Goal: Check status: Check status

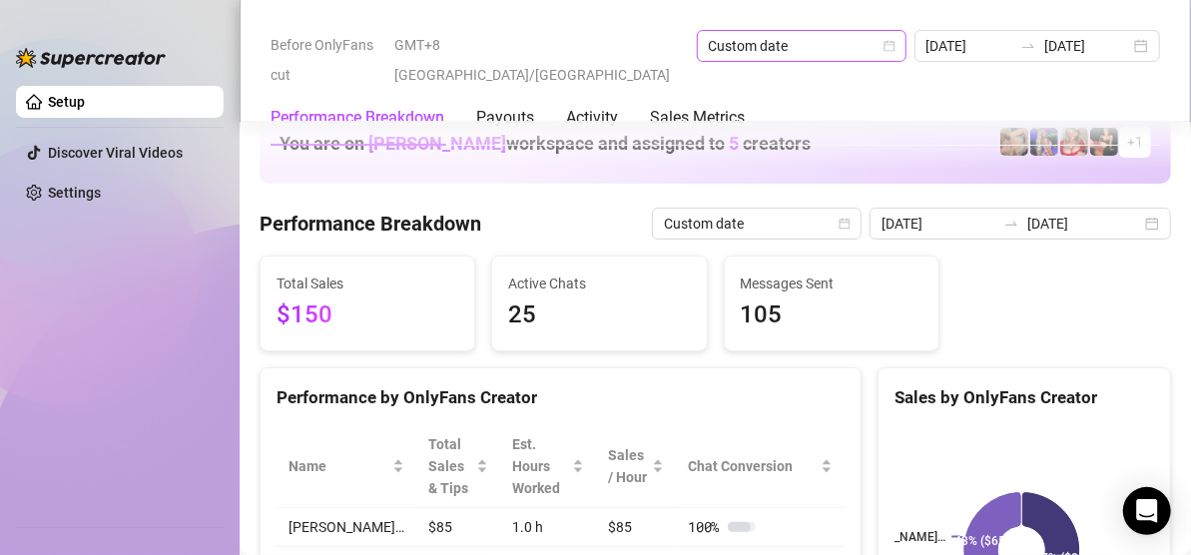
scroll to position [969, 0]
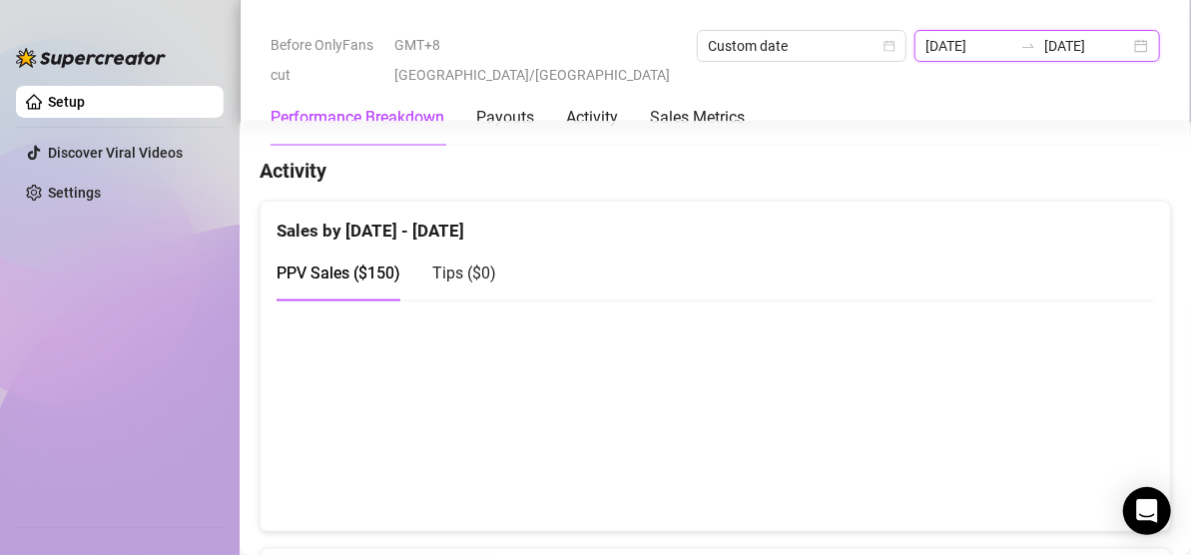
click at [927, 37] on input "[DATE]" at bounding box center [970, 46] width 86 height 22
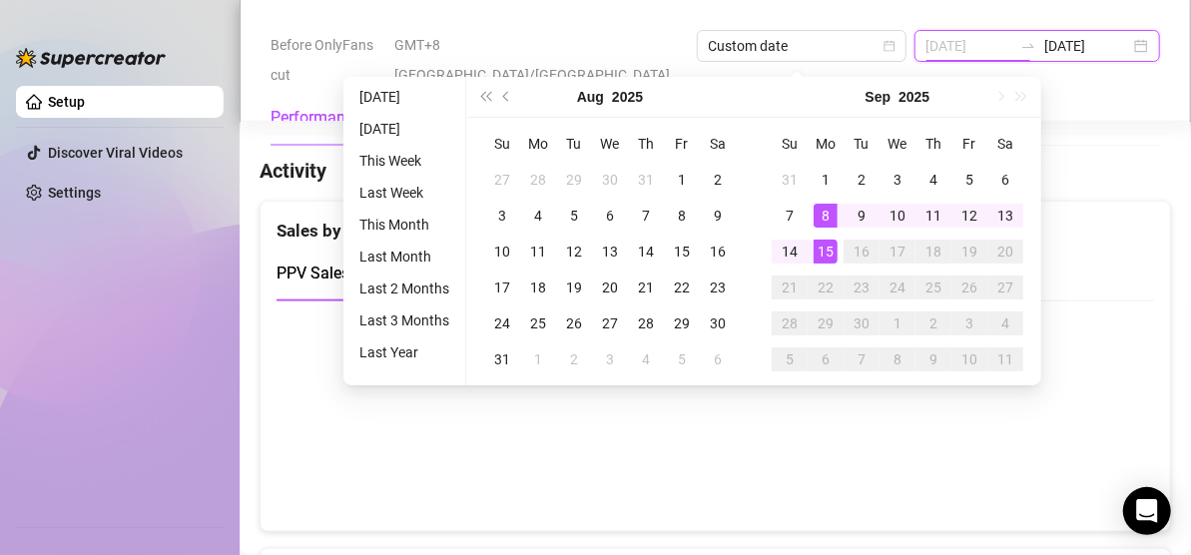
type input "[DATE]"
click at [828, 214] on div "8" at bounding box center [826, 216] width 24 height 24
click at [825, 252] on div "15" at bounding box center [826, 252] width 24 height 24
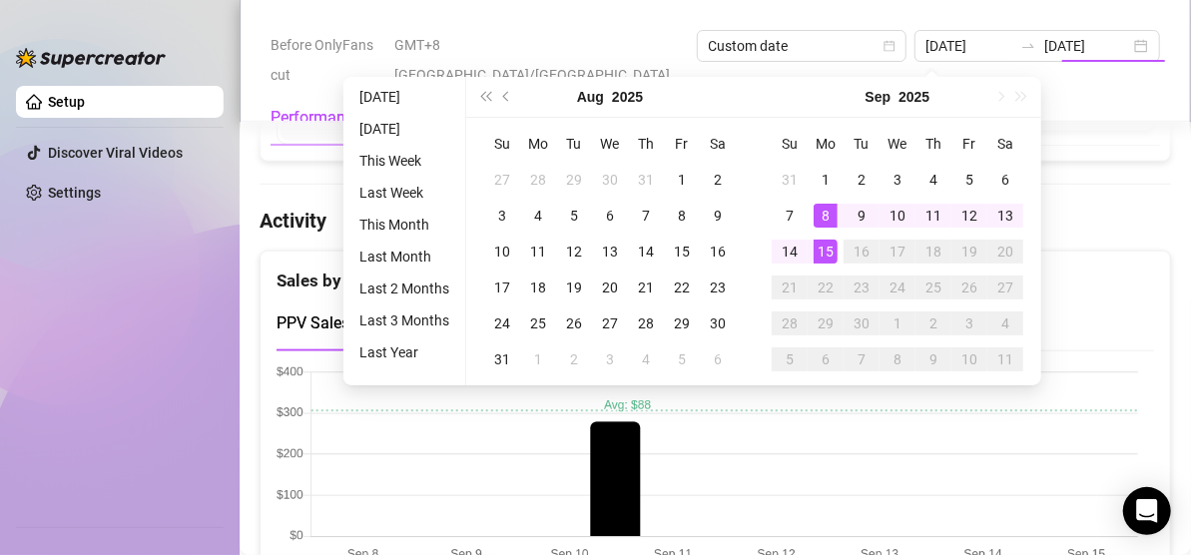
type input "[DATE]"
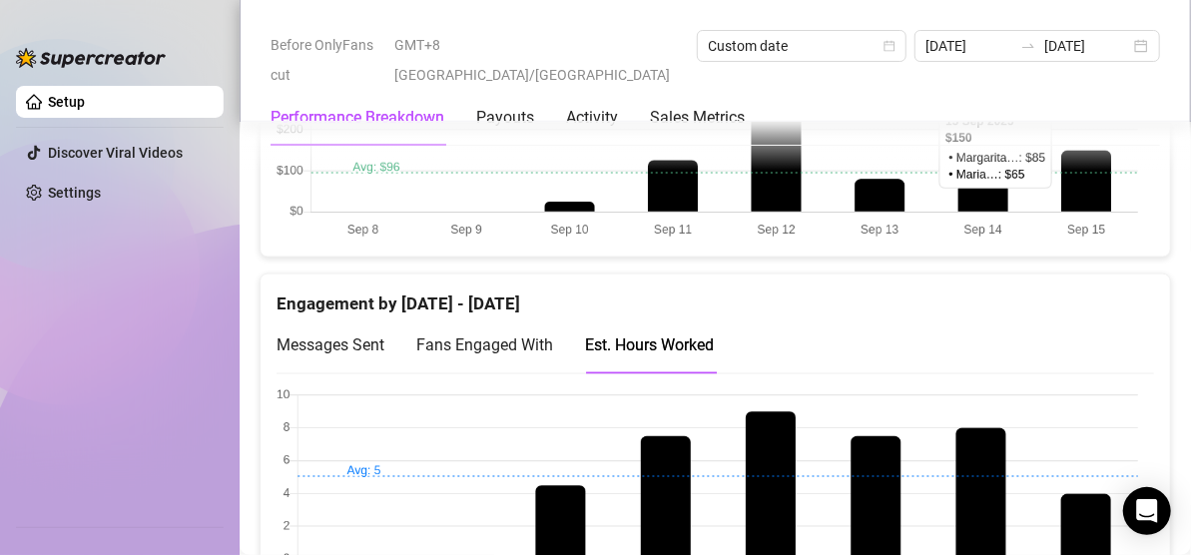
scroll to position [1394, 0]
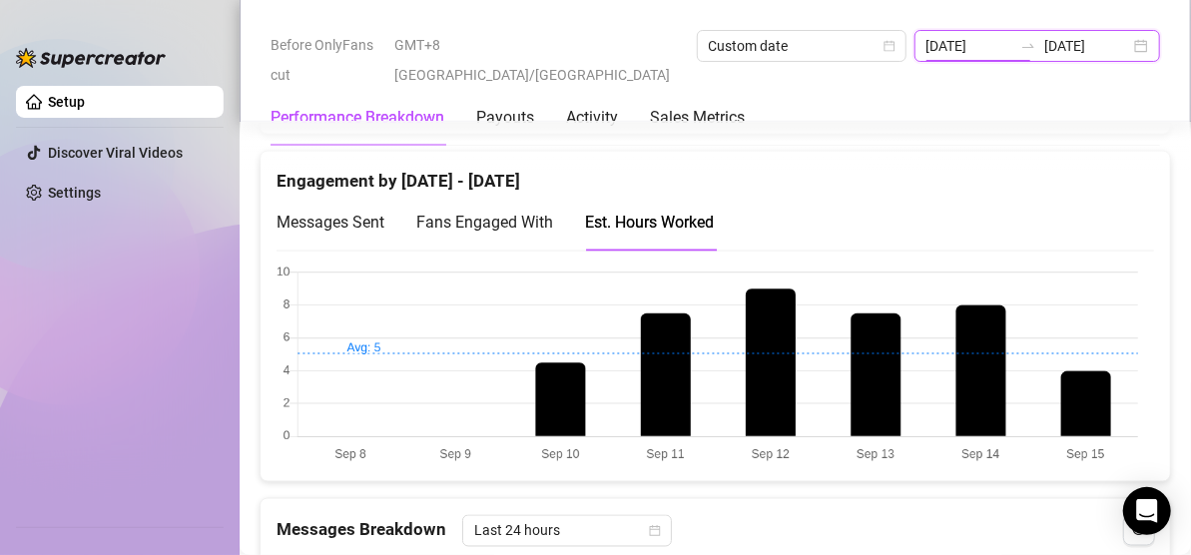
click at [927, 38] on input "[DATE]" at bounding box center [970, 46] width 86 height 22
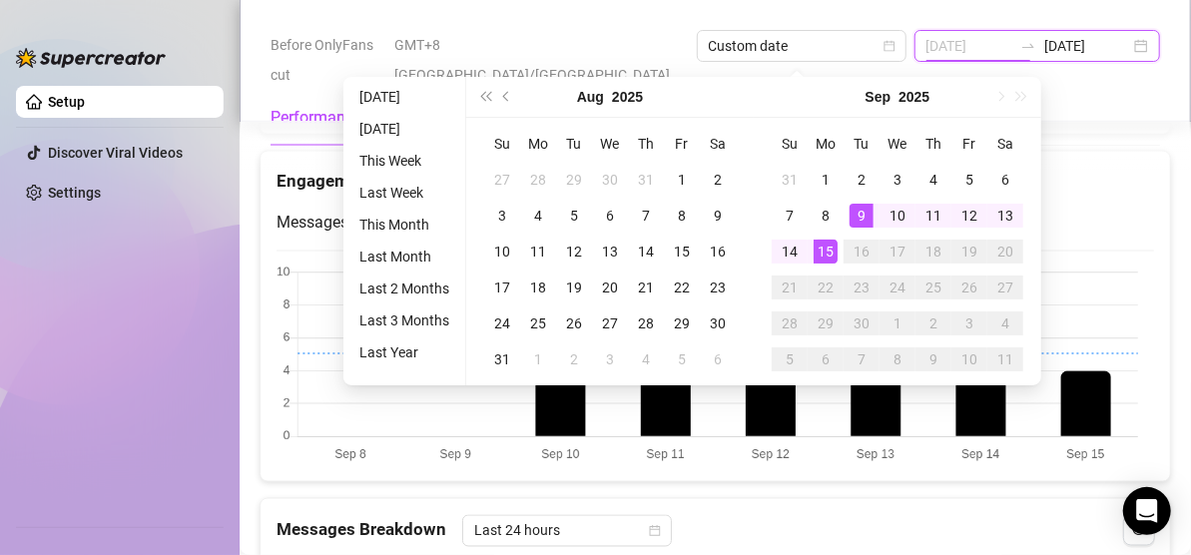
type input "[DATE]"
click at [828, 256] on div "15" at bounding box center [826, 252] width 24 height 24
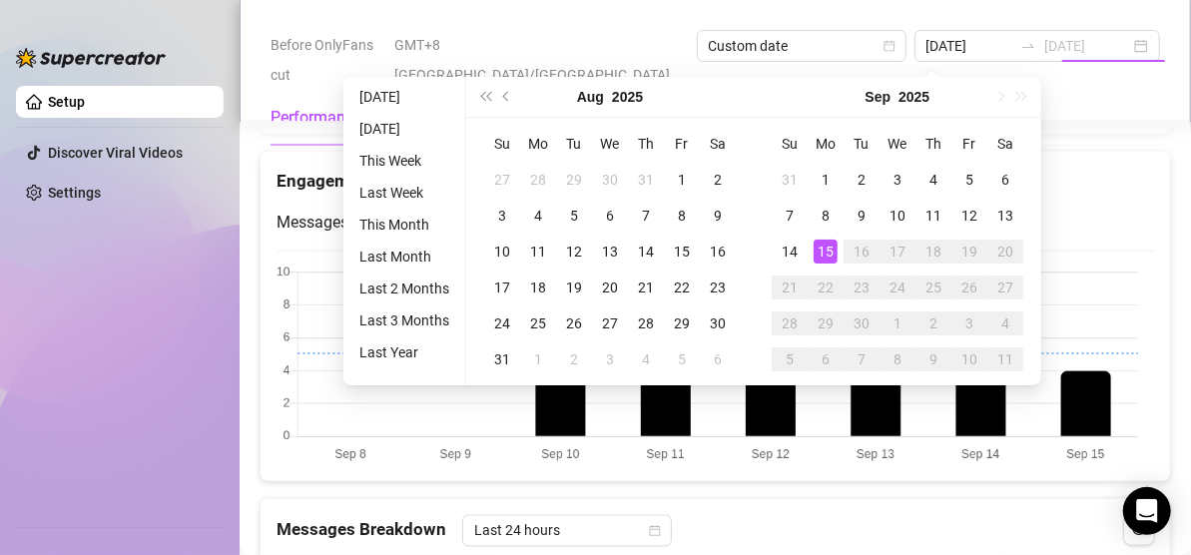
click at [828, 256] on div "15" at bounding box center [826, 252] width 24 height 24
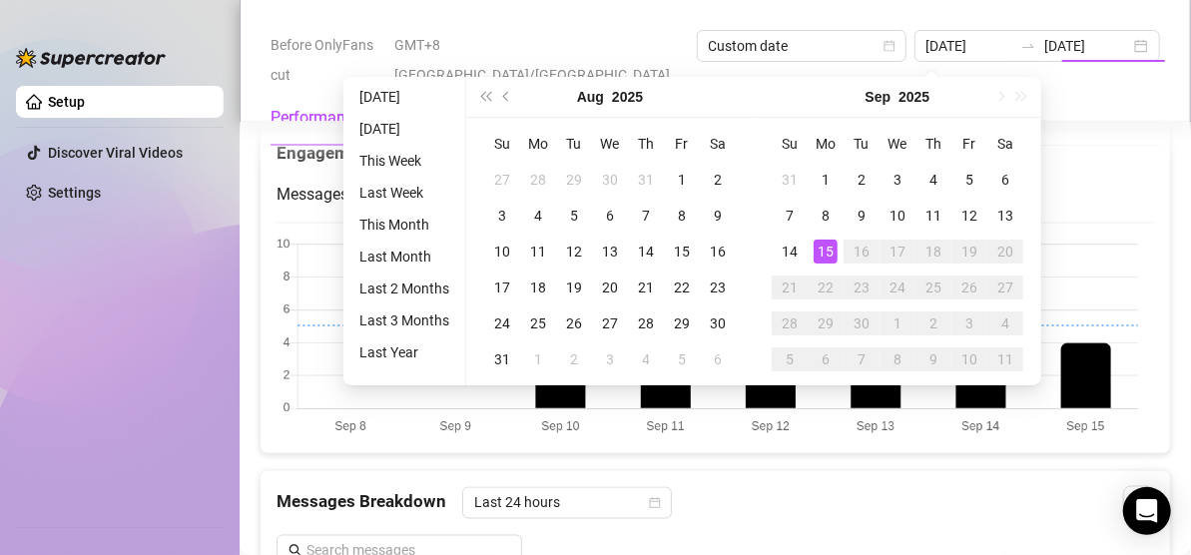
type input "[DATE]"
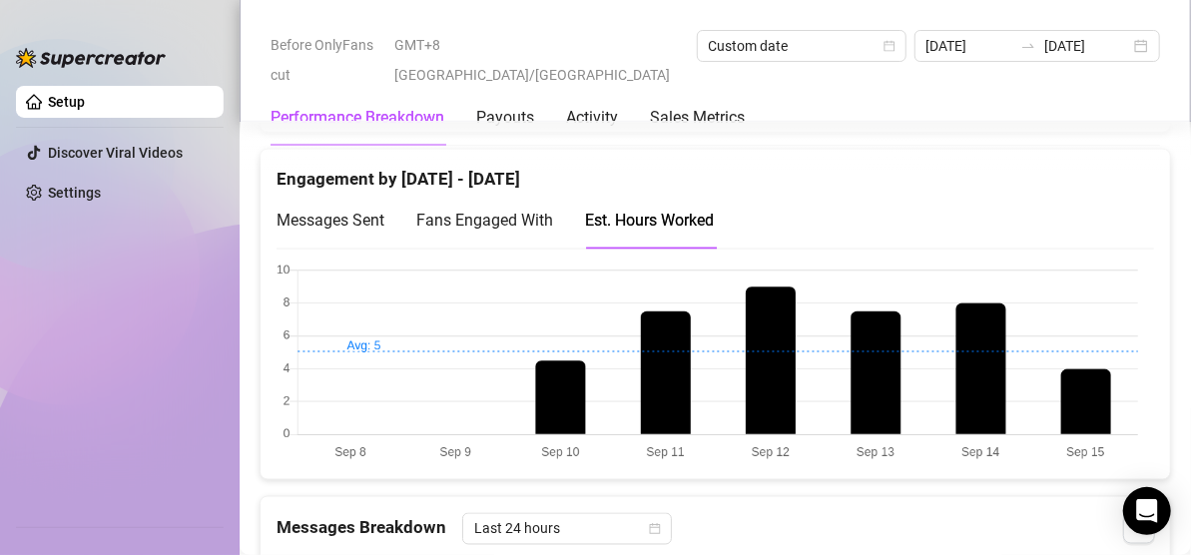
click at [832, 354] on canvas at bounding box center [708, 364] width 862 height 200
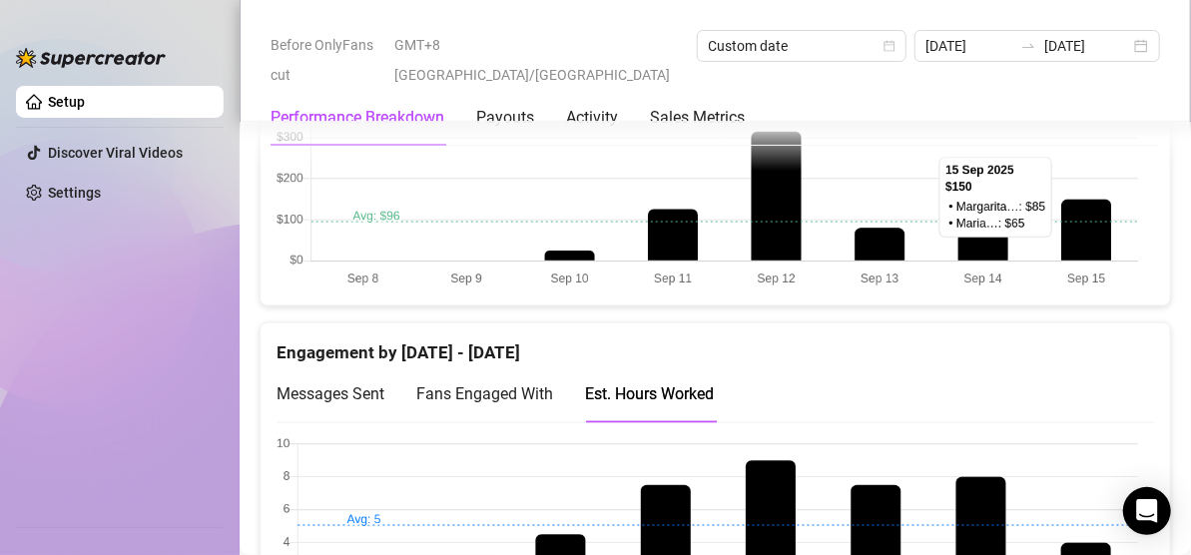
scroll to position [1069, 0]
